Goal: Task Accomplishment & Management: Manage account settings

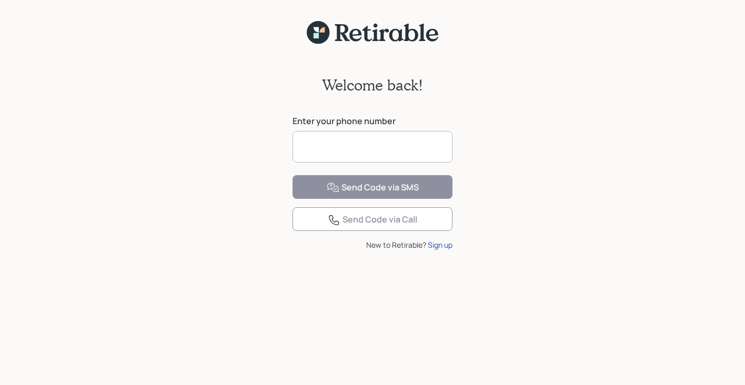
click at [323, 150] on input at bounding box center [373, 147] width 160 height 32
type input "**********"
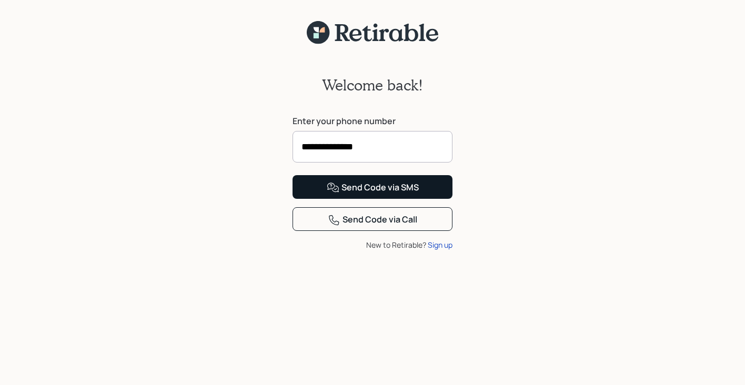
click at [385, 194] on div "Send Code via SMS" at bounding box center [373, 188] width 92 height 13
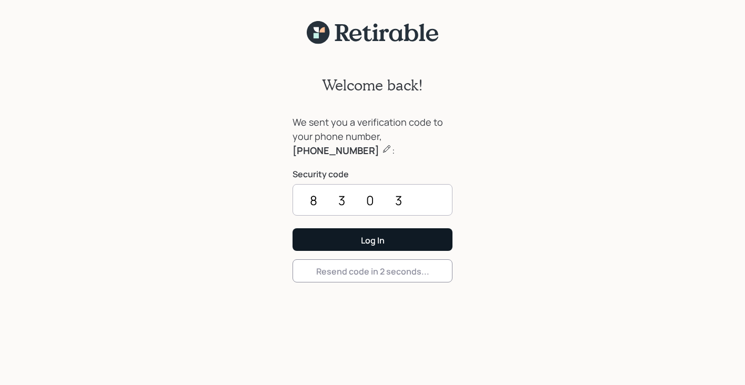
type input "8303"
click at [371, 238] on div "Log In" at bounding box center [373, 241] width 24 height 12
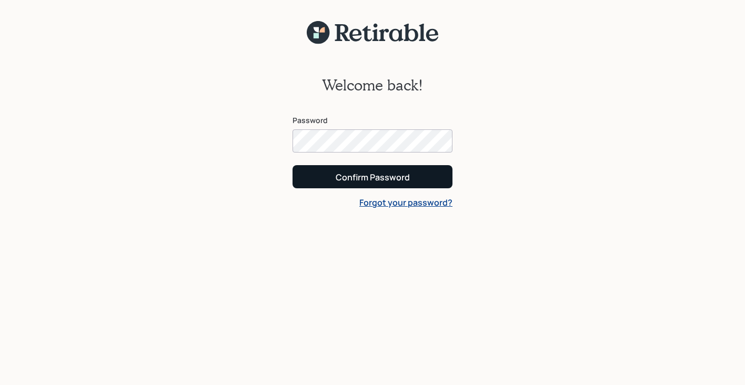
click at [350, 175] on div "Confirm Password" at bounding box center [373, 178] width 74 height 12
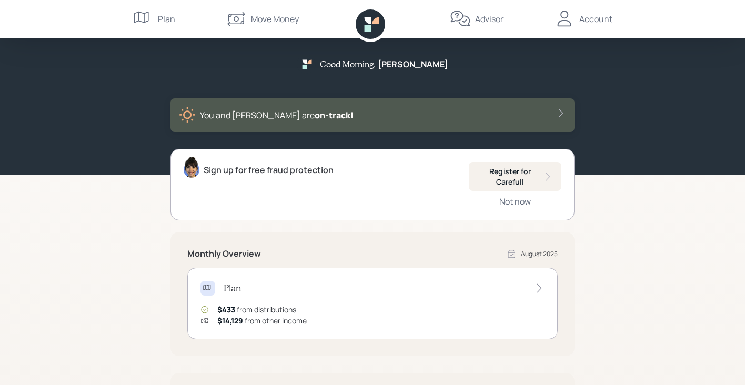
click at [107, 242] on div "Good Morning , [PERSON_NAME] You and [PERSON_NAME] are on‑track! Sign up for fr…" at bounding box center [372, 306] width 745 height 612
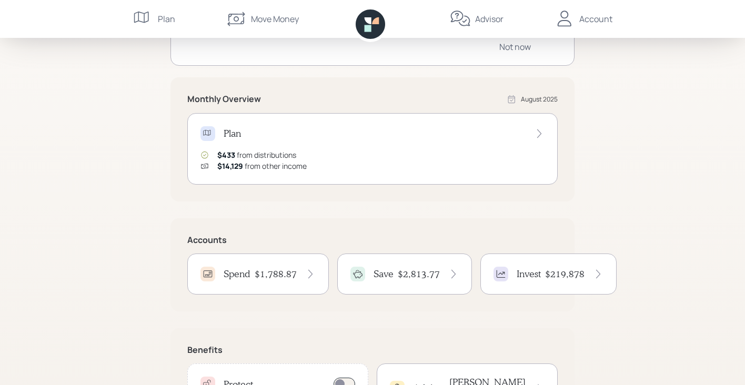
scroll to position [156, 0]
click at [279, 274] on h4 "$1,788.87" at bounding box center [276, 273] width 42 height 12
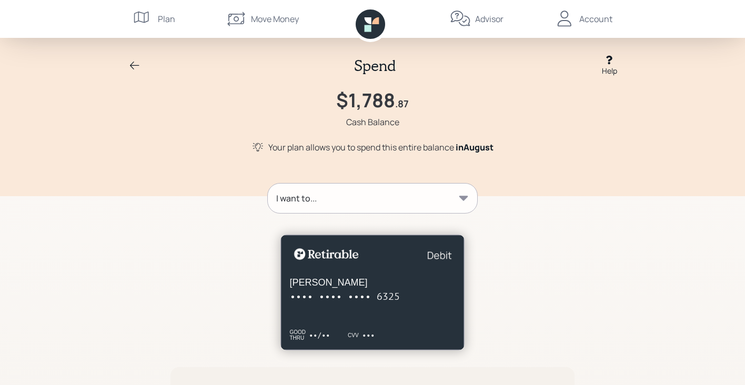
click at [174, 285] on div at bounding box center [372, 286] width 404 height 128
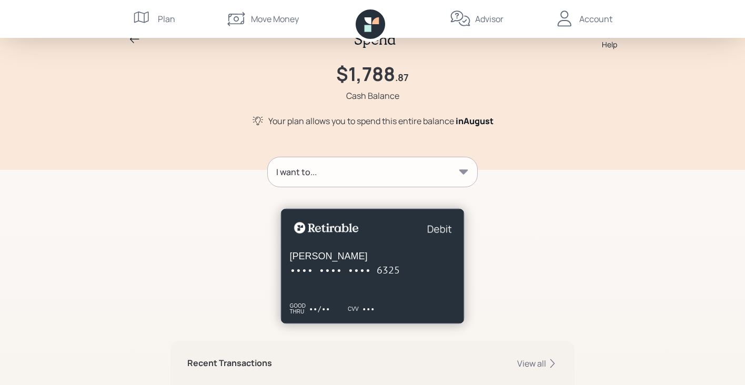
scroll to position [-2, 0]
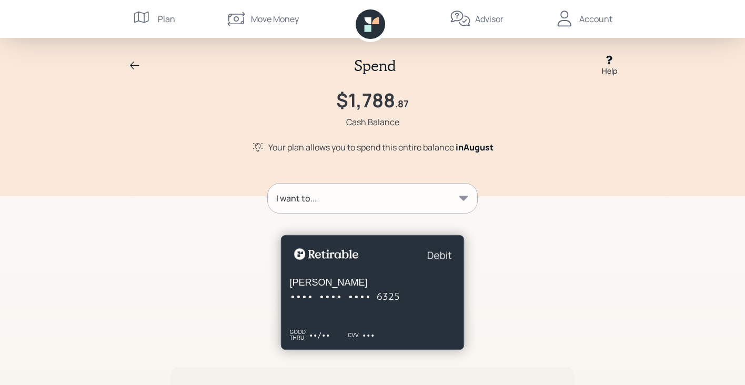
click at [595, 22] on div "Account" at bounding box center [595, 19] width 33 height 13
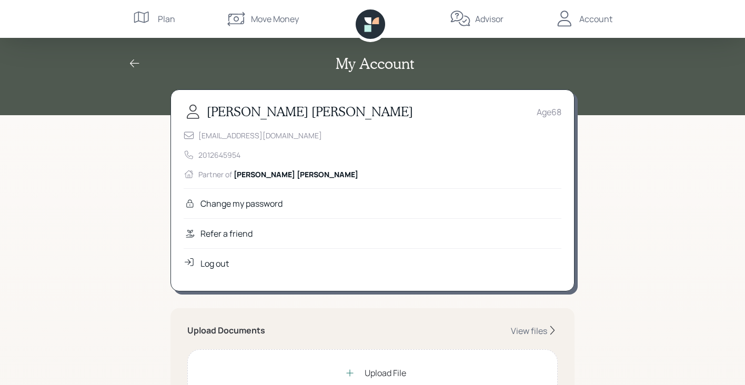
click at [218, 262] on div "Log out" at bounding box center [214, 263] width 28 height 13
